Goal: Task Accomplishment & Management: Manage account settings

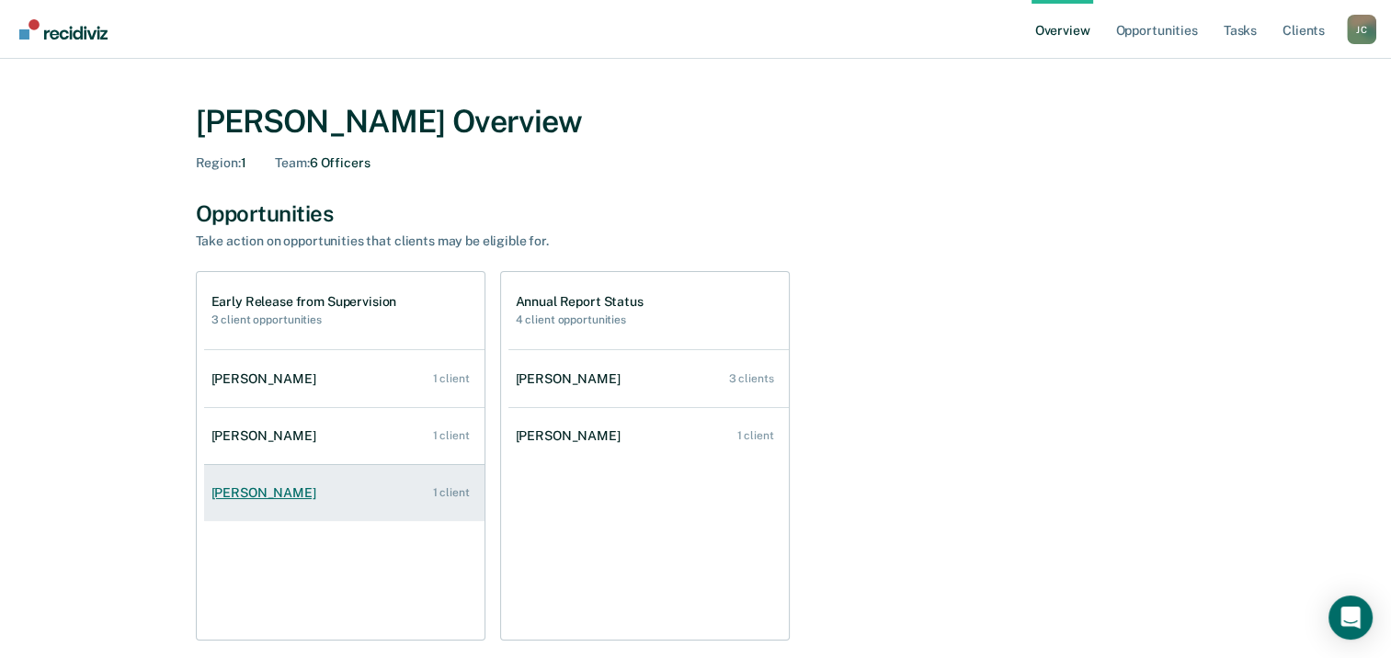
click at [262, 501] on link "[PERSON_NAME] 1 client" at bounding box center [344, 493] width 280 height 52
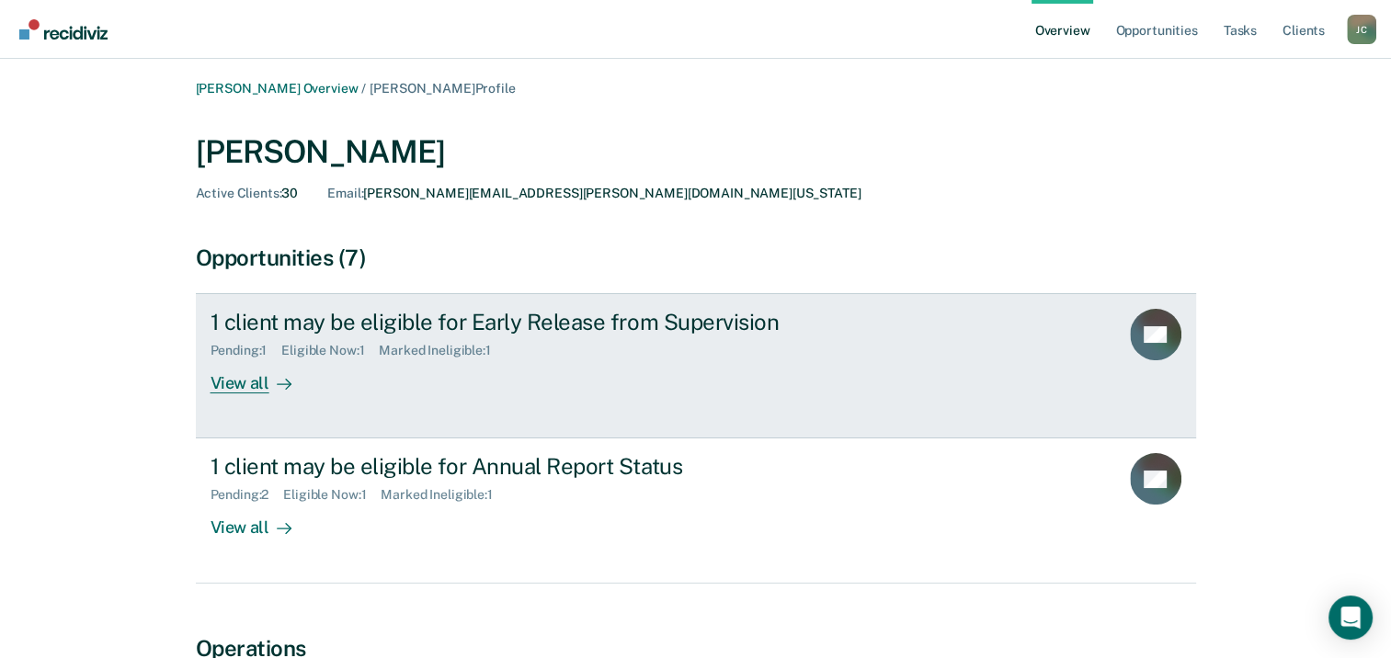
click at [246, 387] on div "View all" at bounding box center [261, 376] width 103 height 36
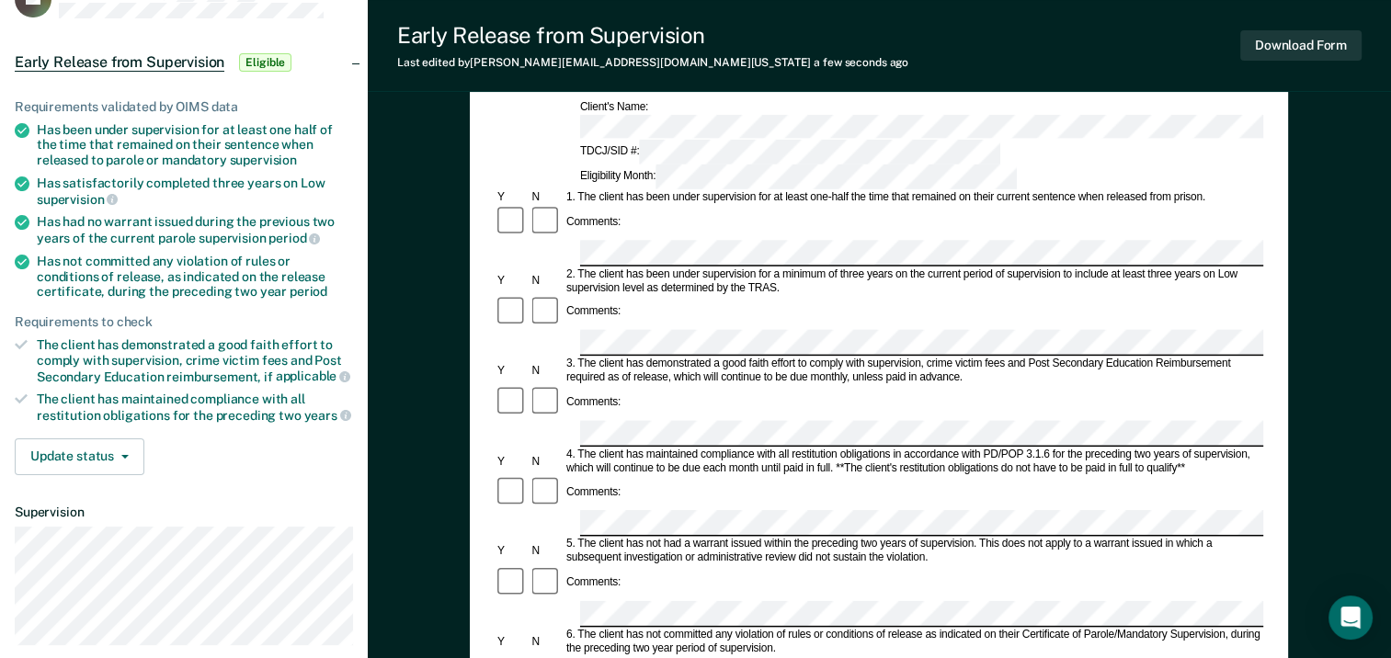
scroll to position [184, 0]
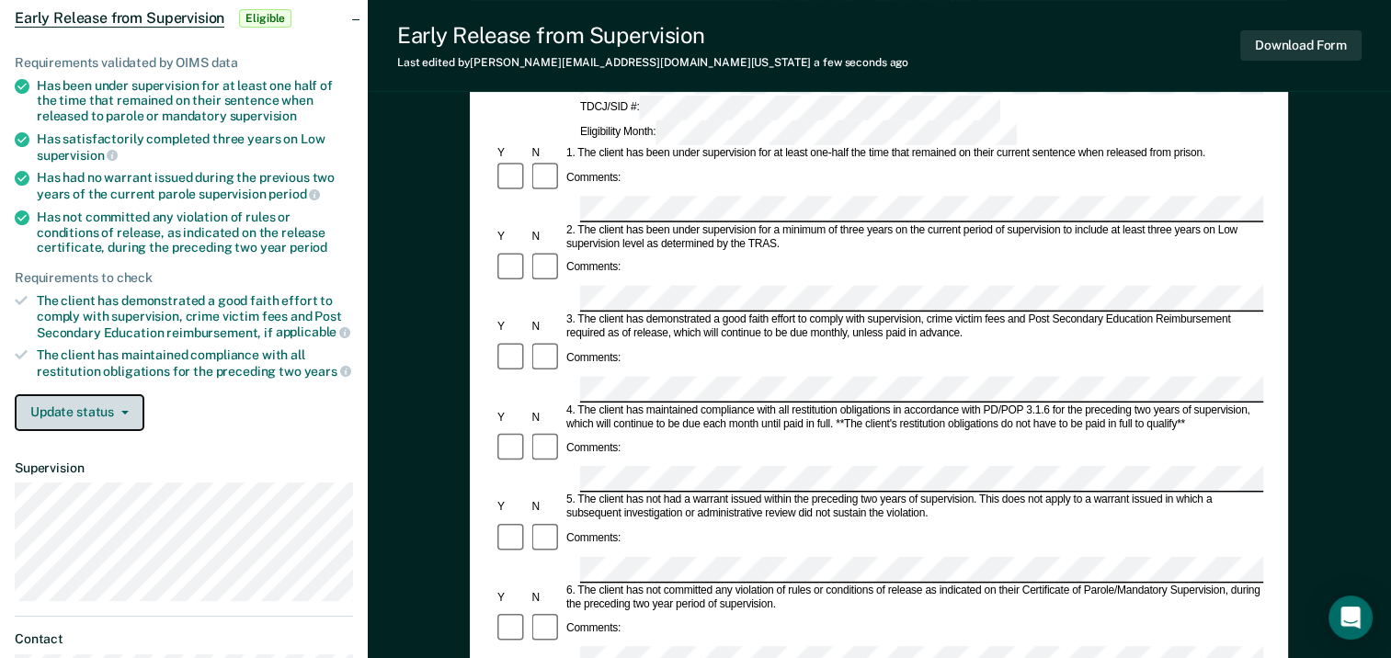
click at [101, 413] on button "Update status" at bounding box center [80, 412] width 130 height 37
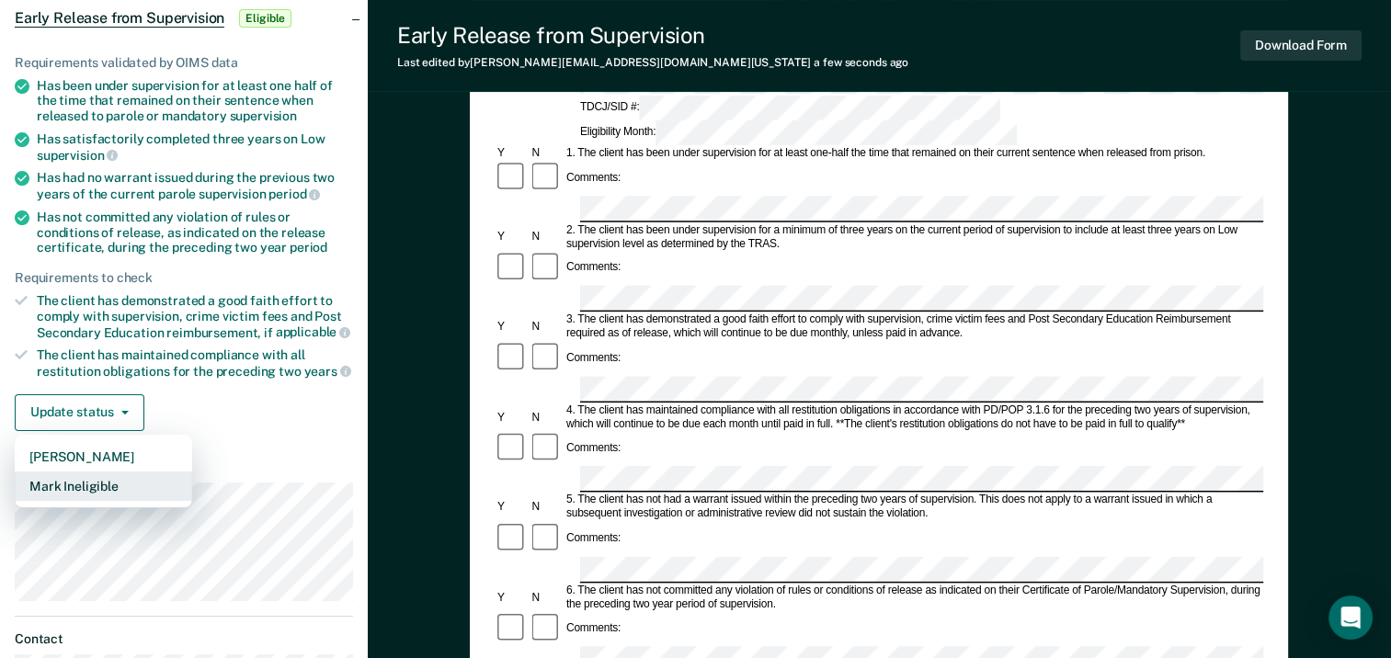
click at [103, 476] on button "Mark Ineligible" at bounding box center [103, 486] width 177 height 29
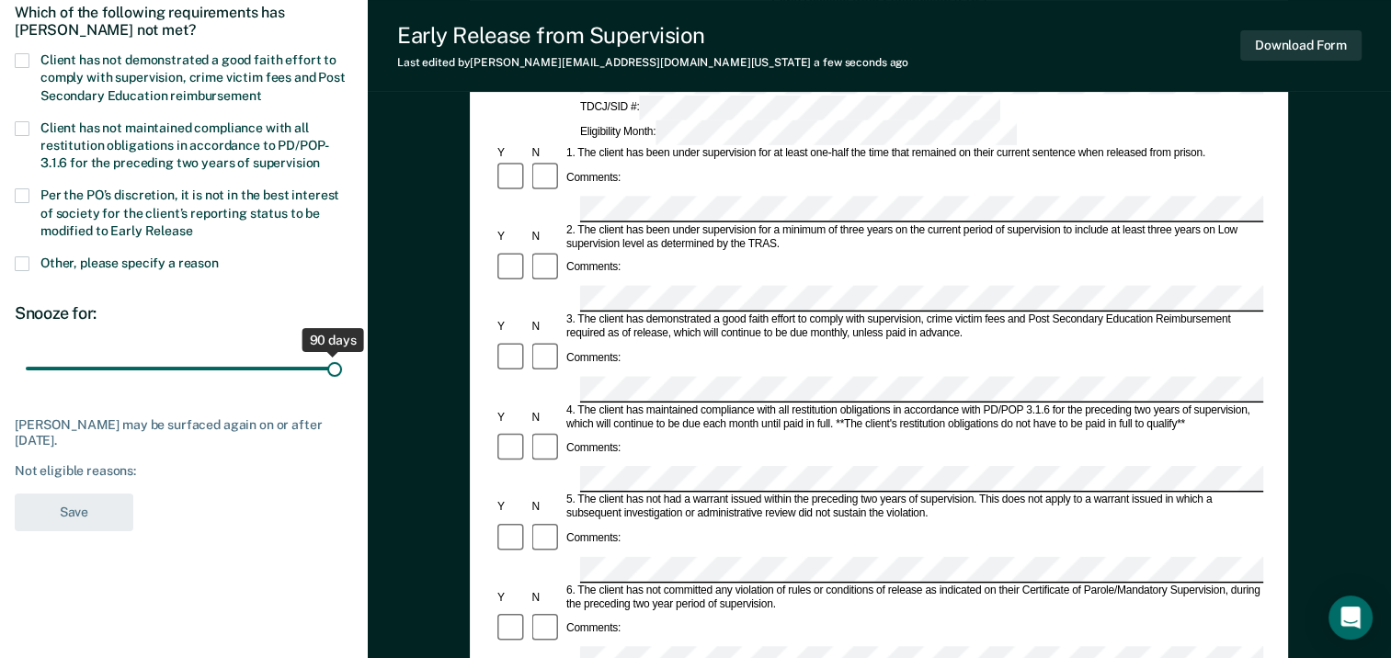
drag, startPoint x: 129, startPoint y: 364, endPoint x: 415, endPoint y: 365, distance: 286.8
type input "90"
click at [342, 365] on input "range" at bounding box center [184, 369] width 316 height 32
click at [22, 259] on span at bounding box center [22, 263] width 15 height 15
click at [219, 256] on input "Other, please specify a reason" at bounding box center [219, 256] width 0 height 0
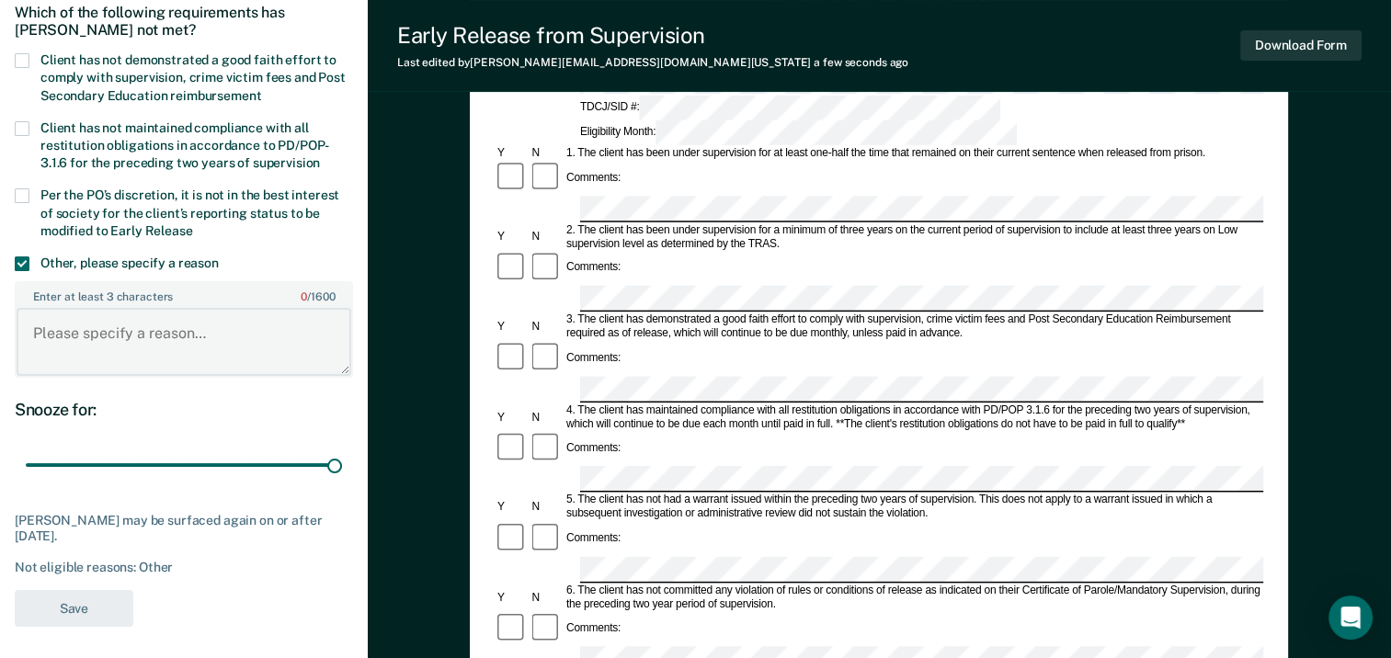
click at [147, 341] on textarea "Enter at least 3 characters 0 / 1600" at bounding box center [184, 342] width 335 height 68
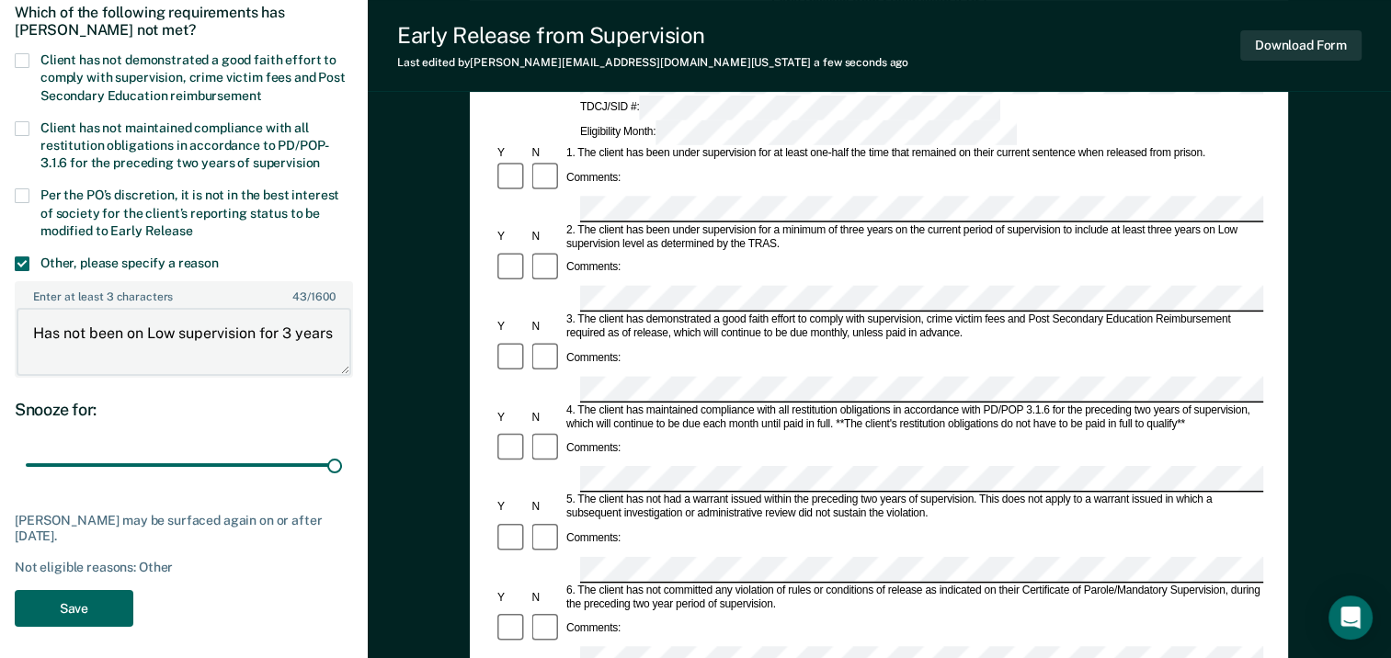
type textarea "Has not been on Low supervision for 3 years"
click at [91, 604] on button "Save" at bounding box center [74, 609] width 119 height 38
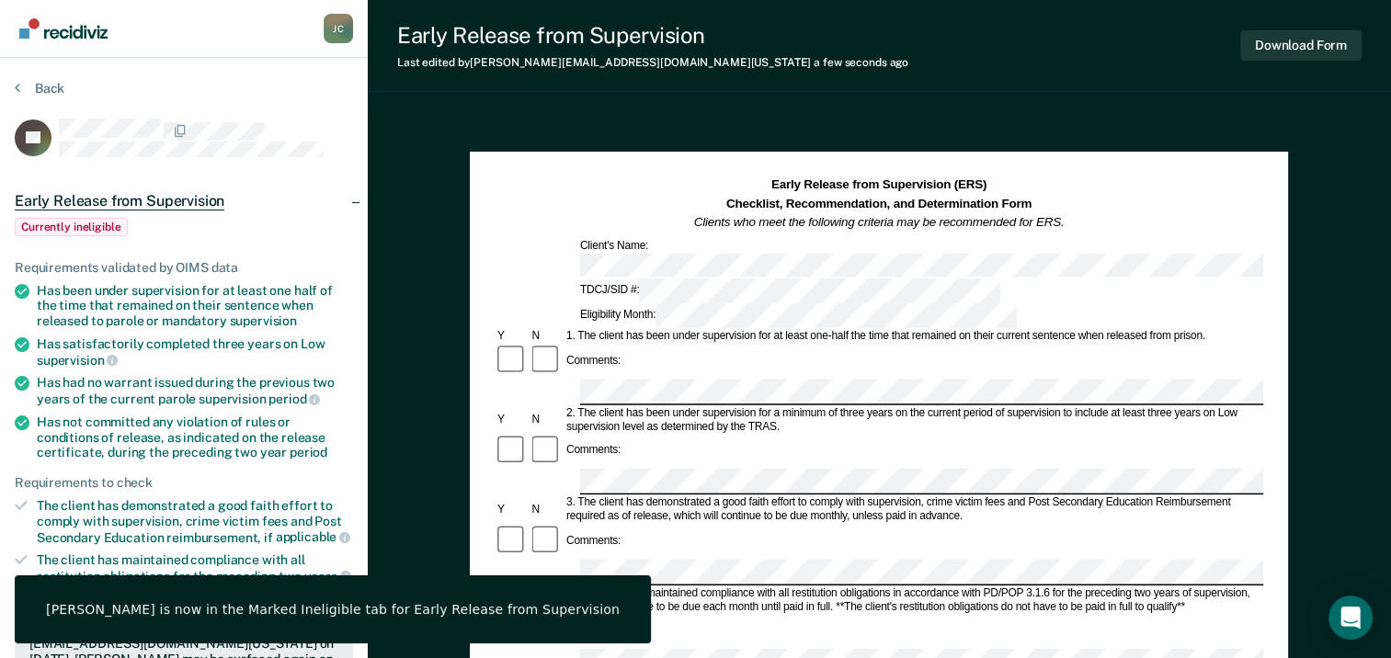
scroll to position [0, 0]
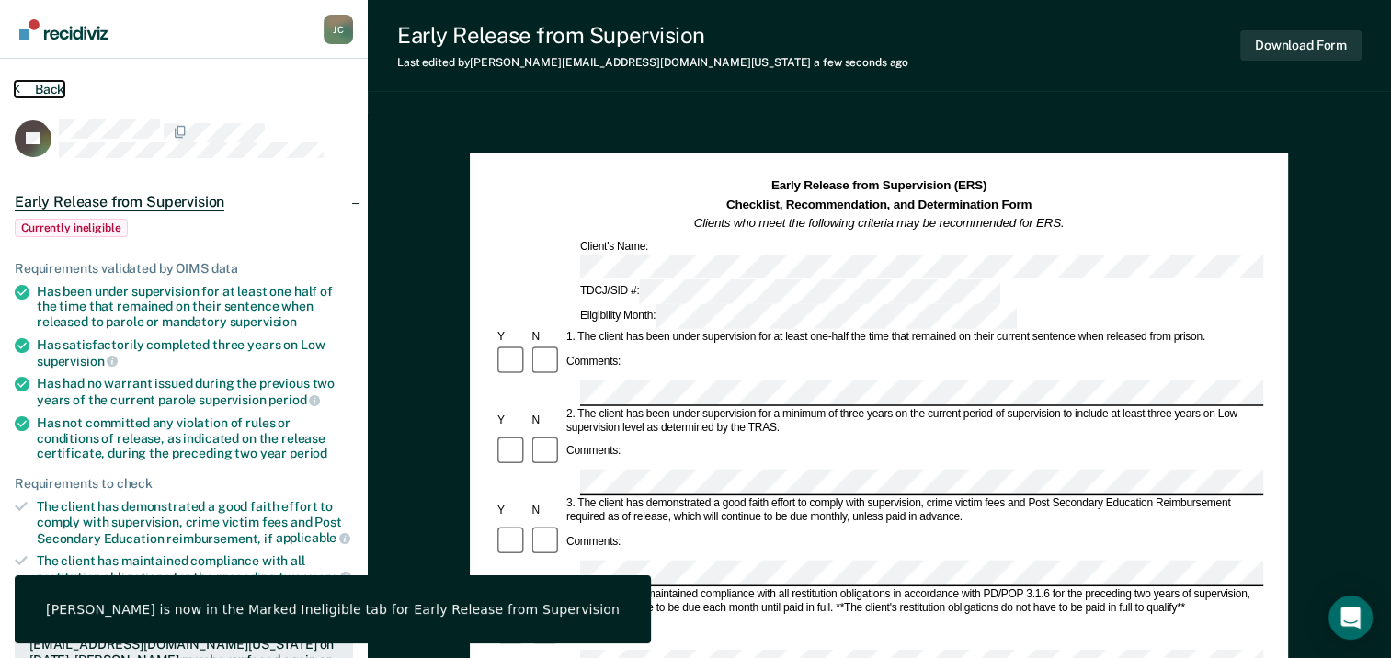
click at [55, 89] on button "Back" at bounding box center [40, 89] width 50 height 17
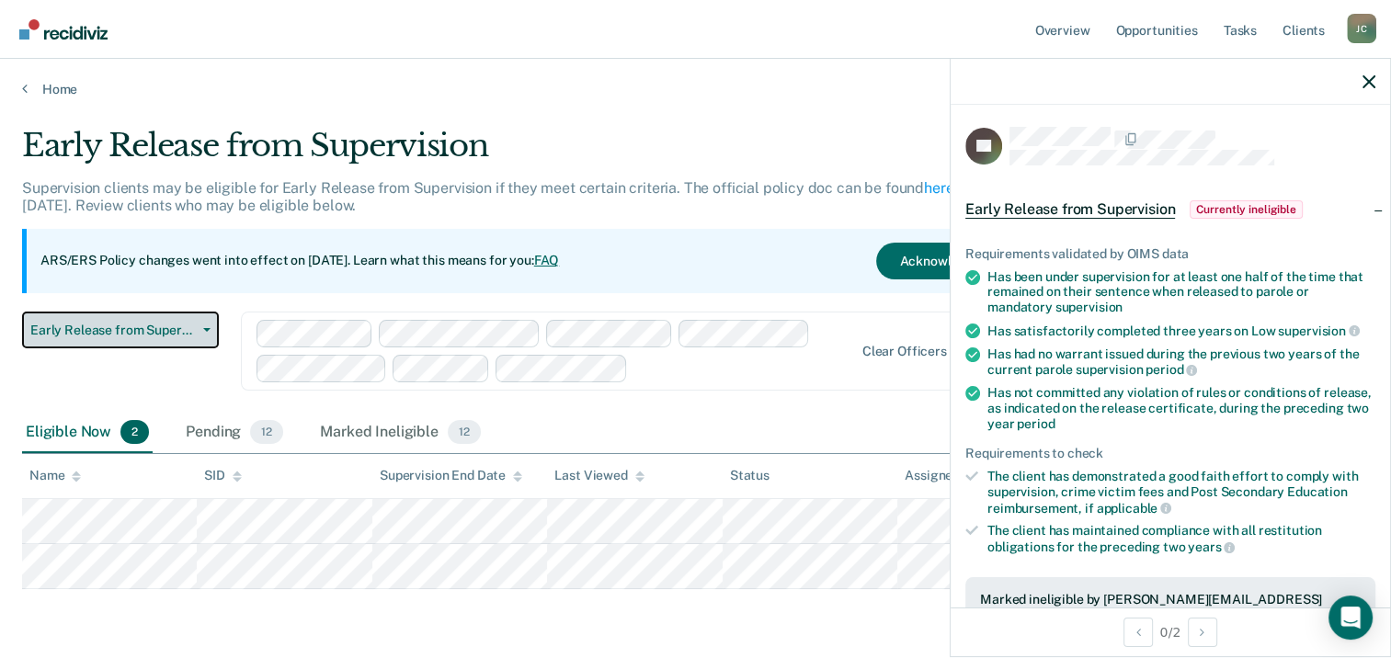
click at [206, 325] on button "Early Release from Supervision" at bounding box center [120, 330] width 197 height 37
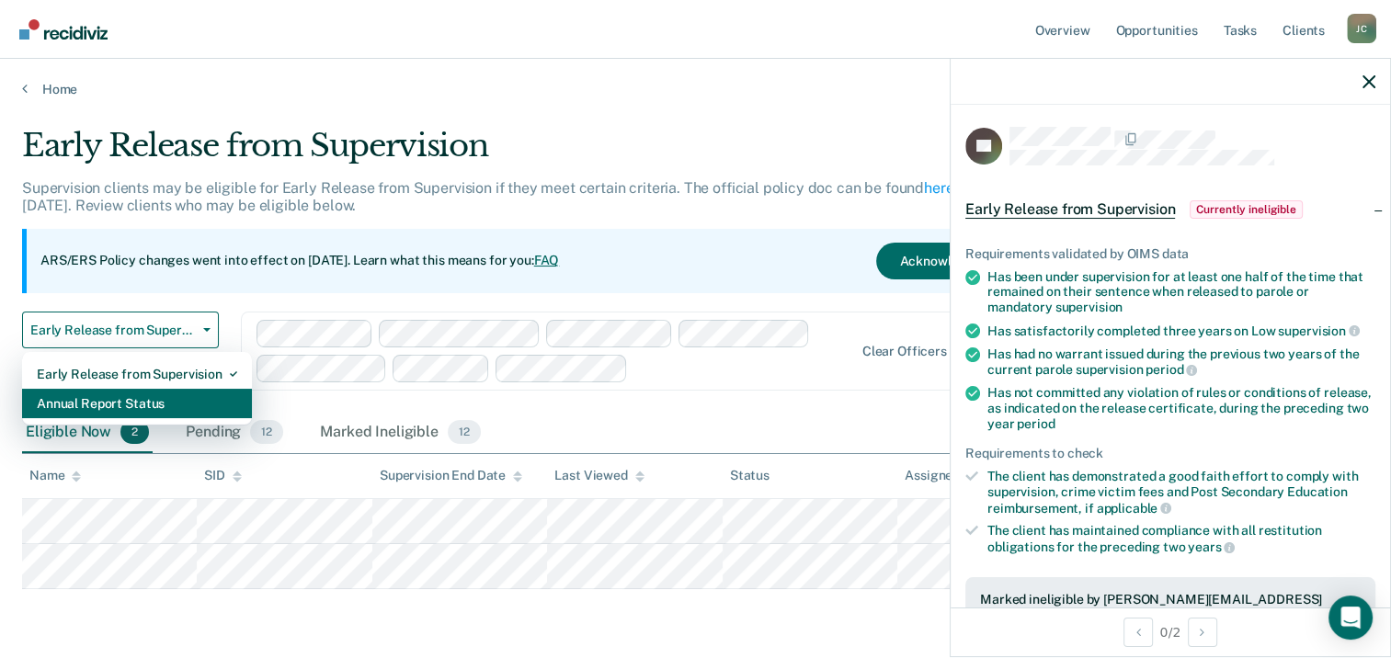
click at [188, 401] on div "Annual Report Status" at bounding box center [137, 403] width 200 height 29
